Goal: Information Seeking & Learning: Learn about a topic

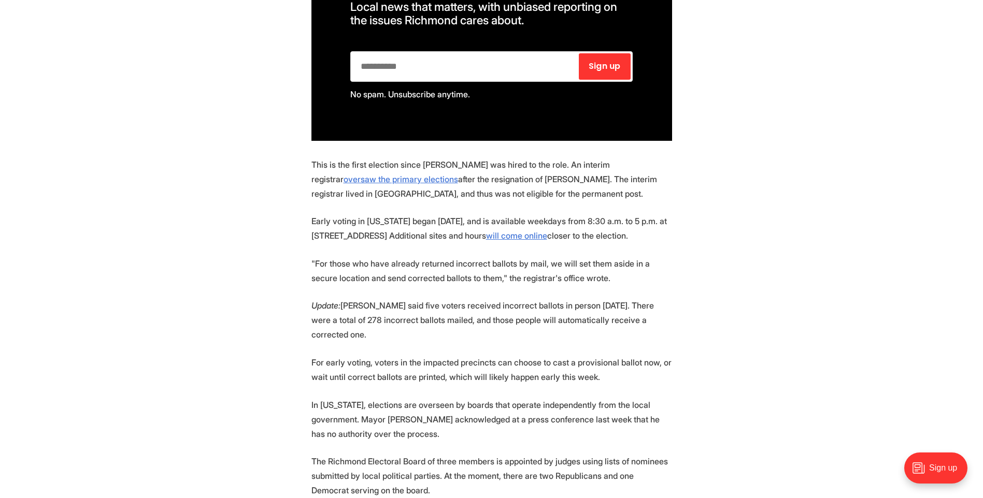
scroll to position [674, 0]
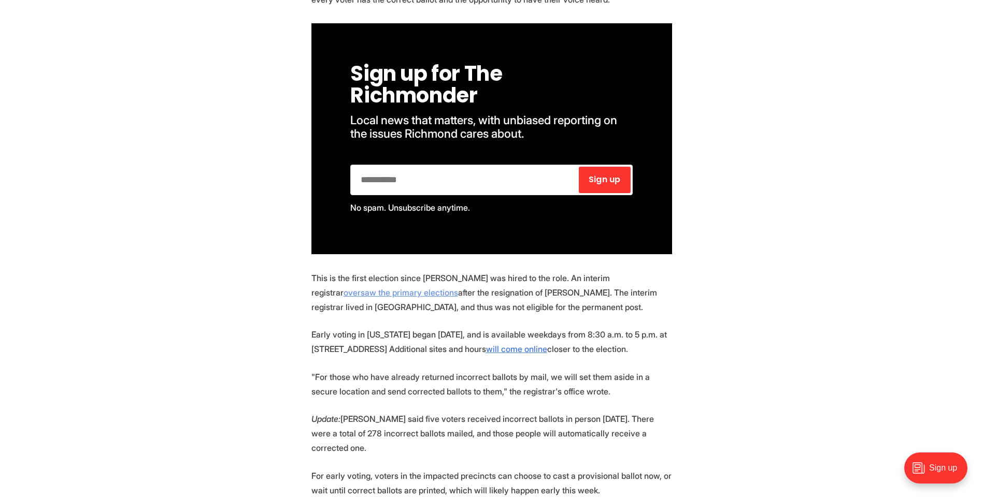
click at [458, 288] on link "oversaw the primary elections" at bounding box center [401, 293] width 115 height 10
click at [524, 344] on link "will come online" at bounding box center [516, 349] width 61 height 10
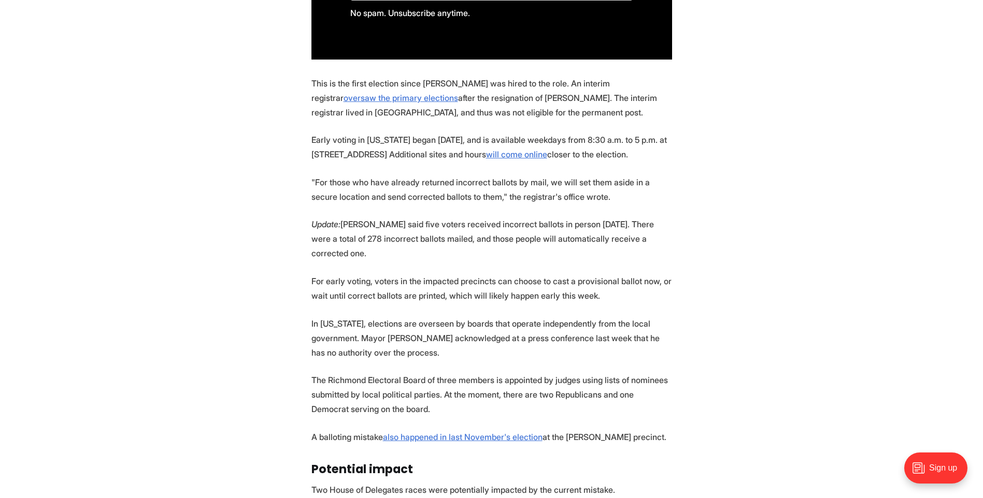
scroll to position [881, 0]
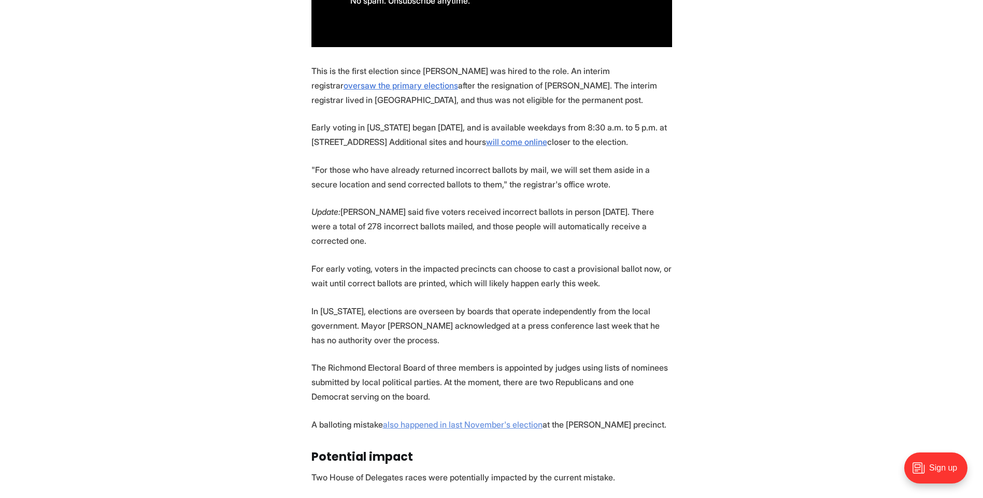
click at [473, 420] on link "also happened in last November's election" at bounding box center [463, 425] width 160 height 10
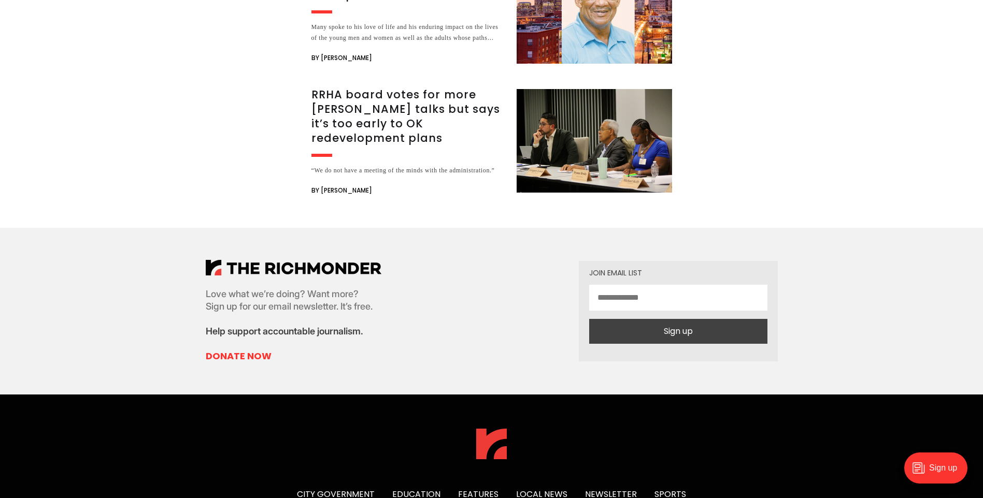
scroll to position [2124, 0]
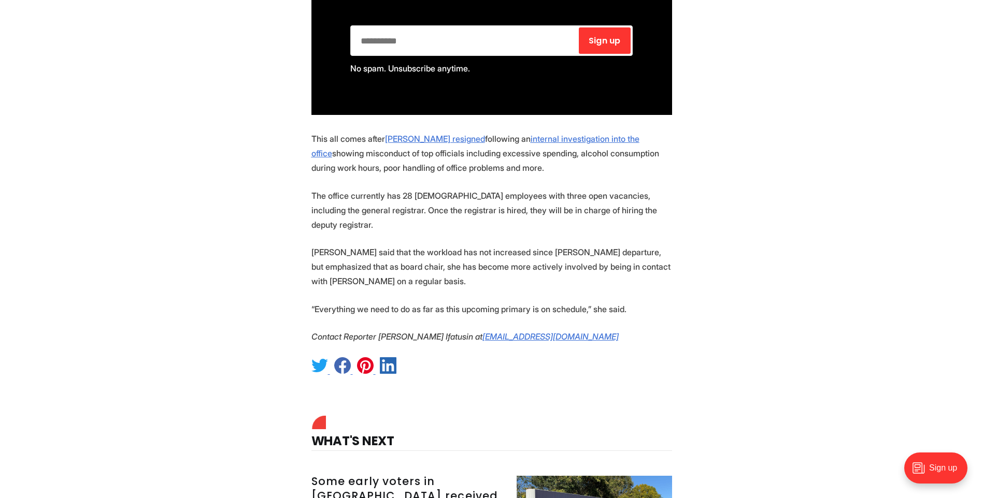
scroll to position [985, 0]
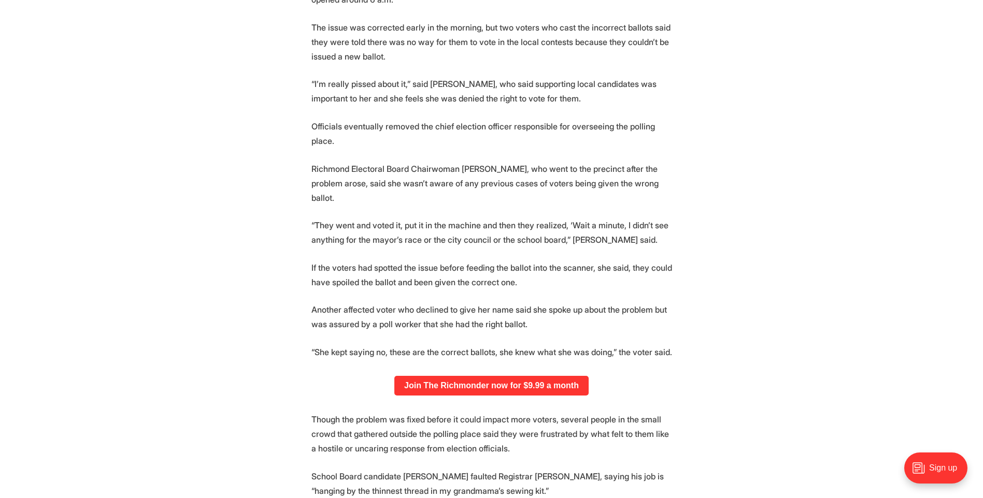
scroll to position [725, 0]
